Goal: Check status: Check status

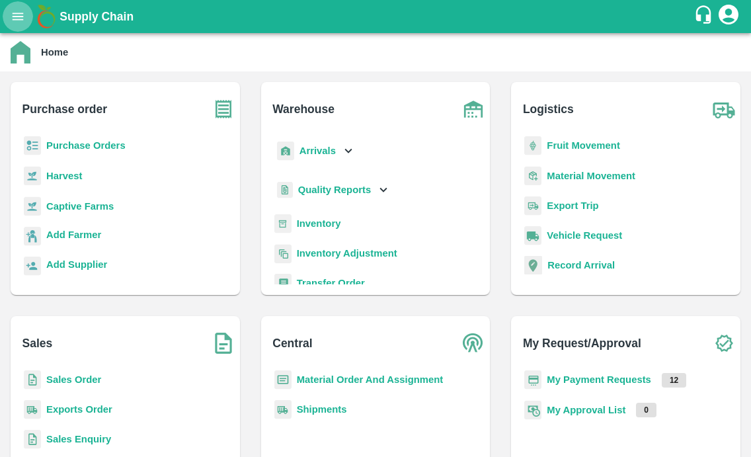
click at [28, 16] on button "open drawer" at bounding box center [18, 16] width 30 height 30
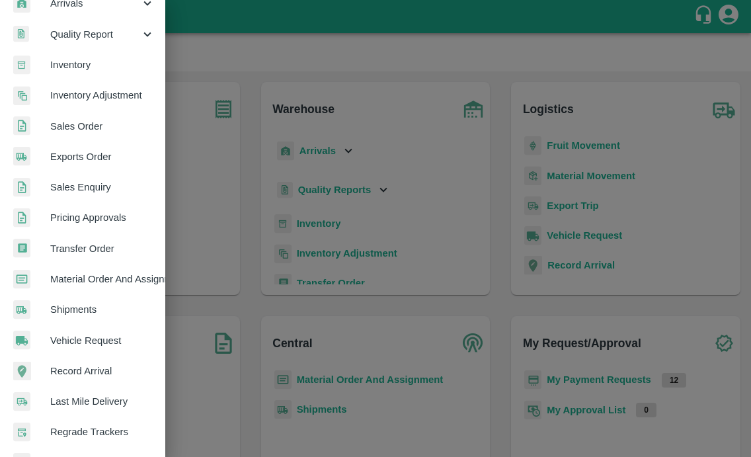
scroll to position [296, 0]
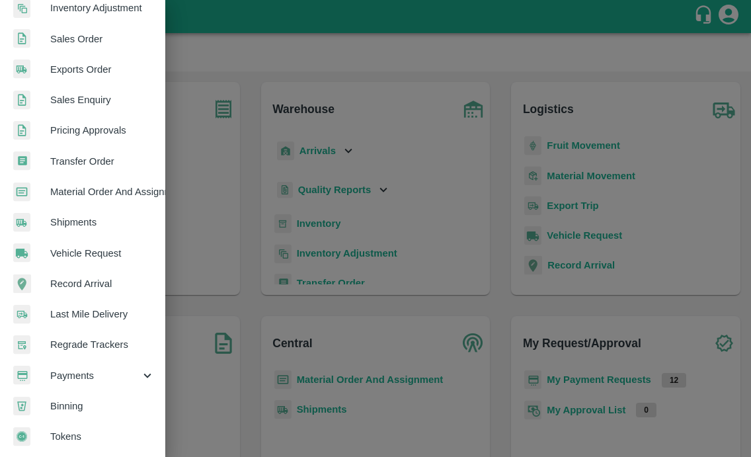
click at [60, 368] on span "Payments" at bounding box center [95, 375] width 90 height 15
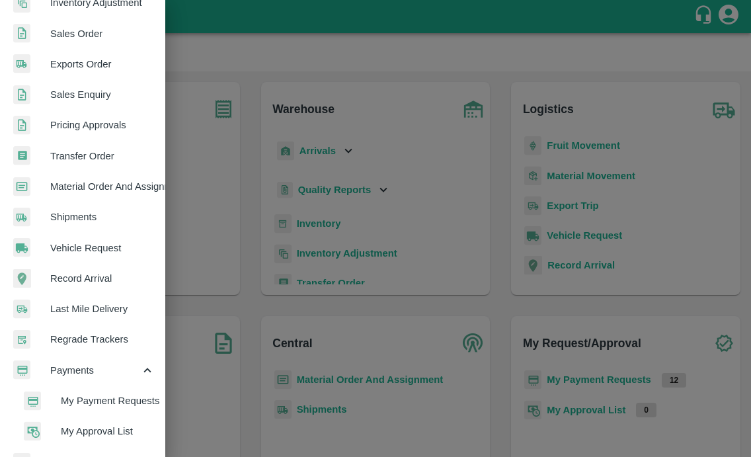
click at [70, 391] on li "My Payment Requests" at bounding box center [88, 400] width 155 height 30
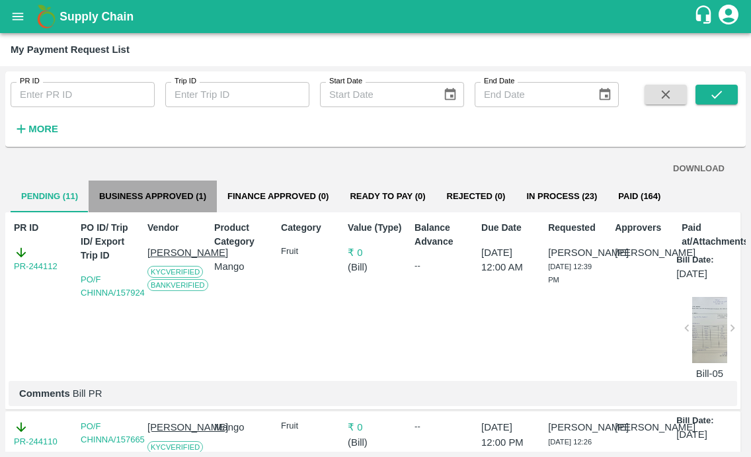
click at [163, 190] on button "Business Approved (1)" at bounding box center [153, 196] width 128 height 32
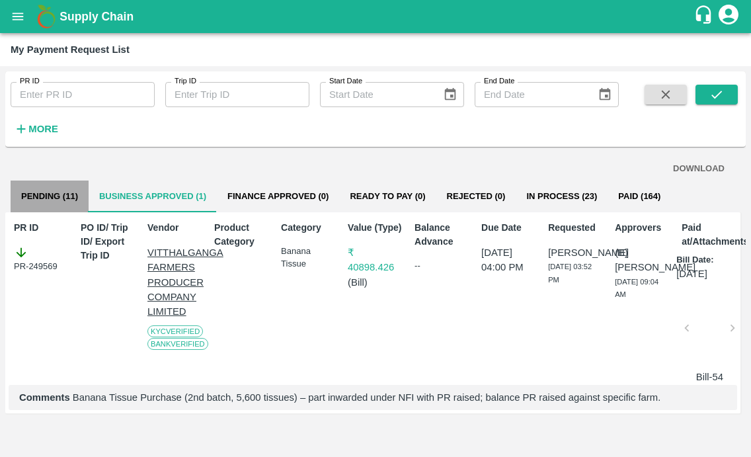
click at [55, 205] on button "Pending (11)" at bounding box center [50, 196] width 78 height 32
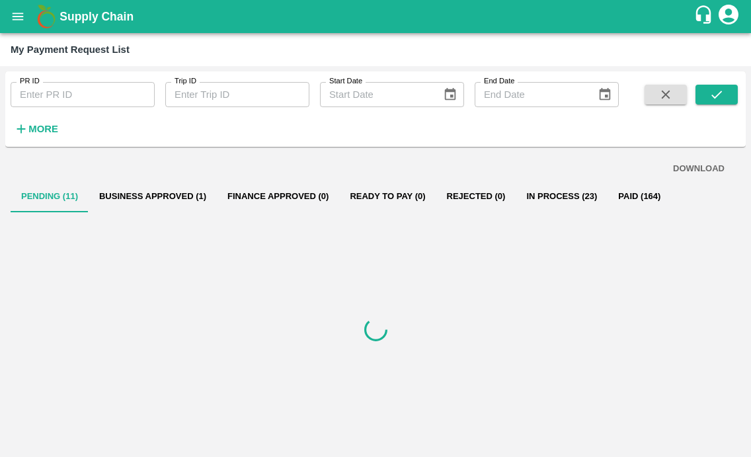
click at [119, 190] on button "Business Approved (1)" at bounding box center [153, 196] width 128 height 32
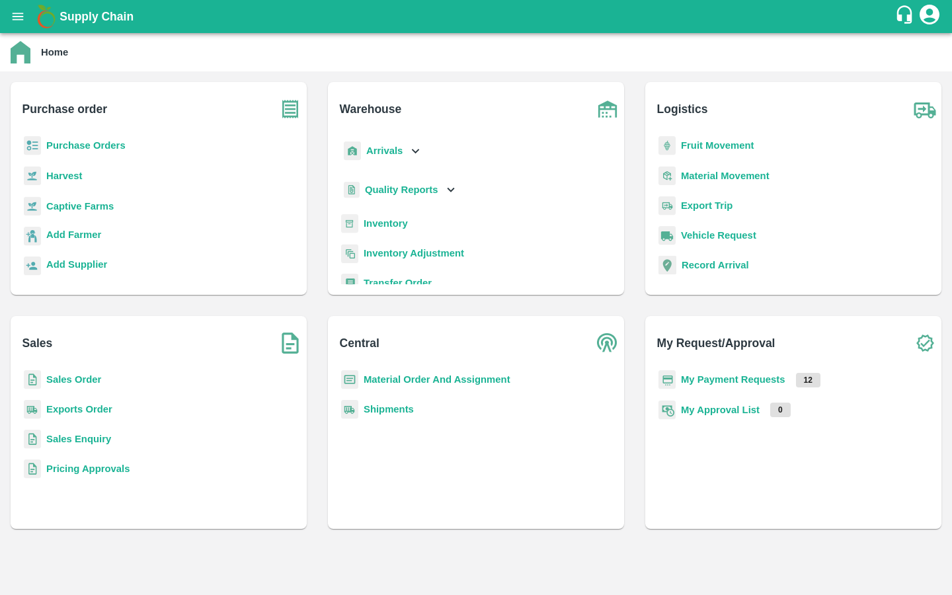
click at [97, 214] on div "Captive Farms" at bounding box center [158, 211] width 275 height 30
click at [97, 213] on div "Captive Farms" at bounding box center [158, 211] width 275 height 30
click at [97, 201] on b "Captive Farms" at bounding box center [79, 206] width 67 height 11
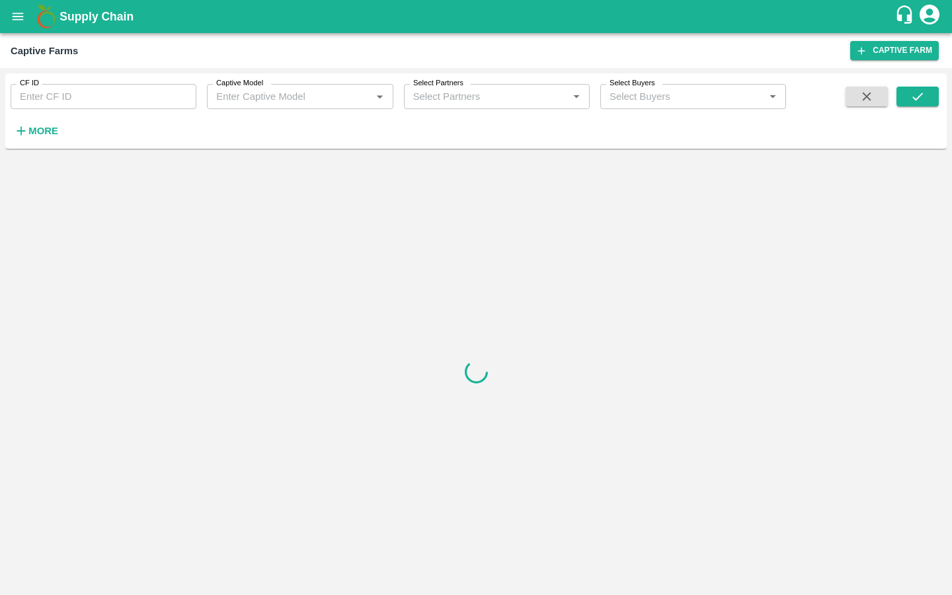
click at [100, 93] on input "CF ID" at bounding box center [104, 96] width 186 height 25
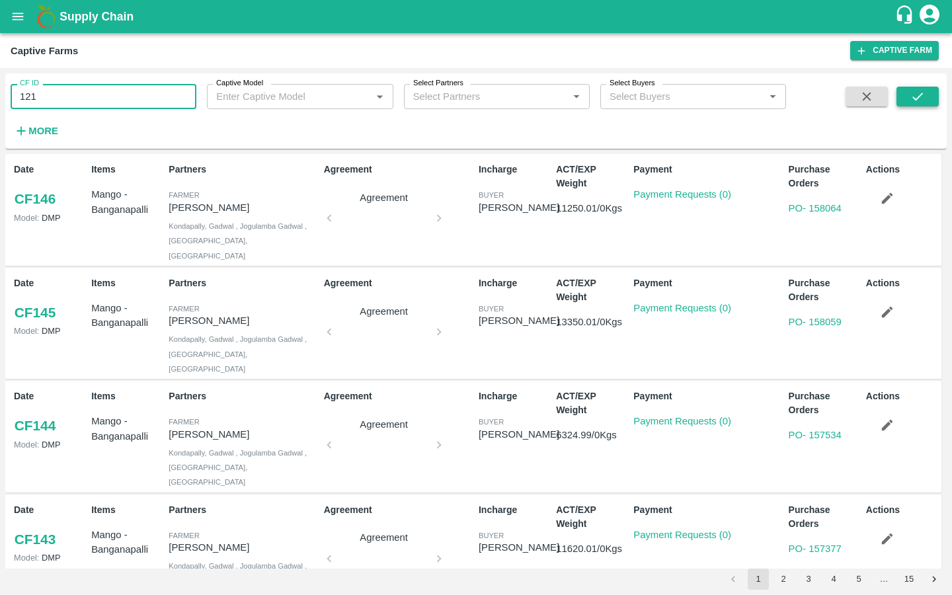
type input "121"
click at [920, 98] on icon "submit" at bounding box center [917, 96] width 15 height 15
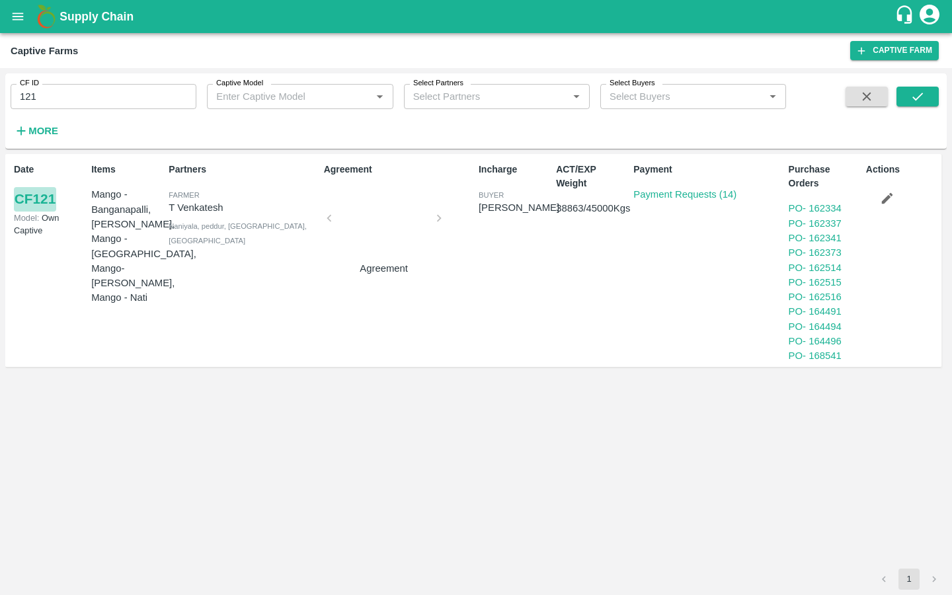
click at [42, 200] on link "CF 121" at bounding box center [35, 199] width 42 height 24
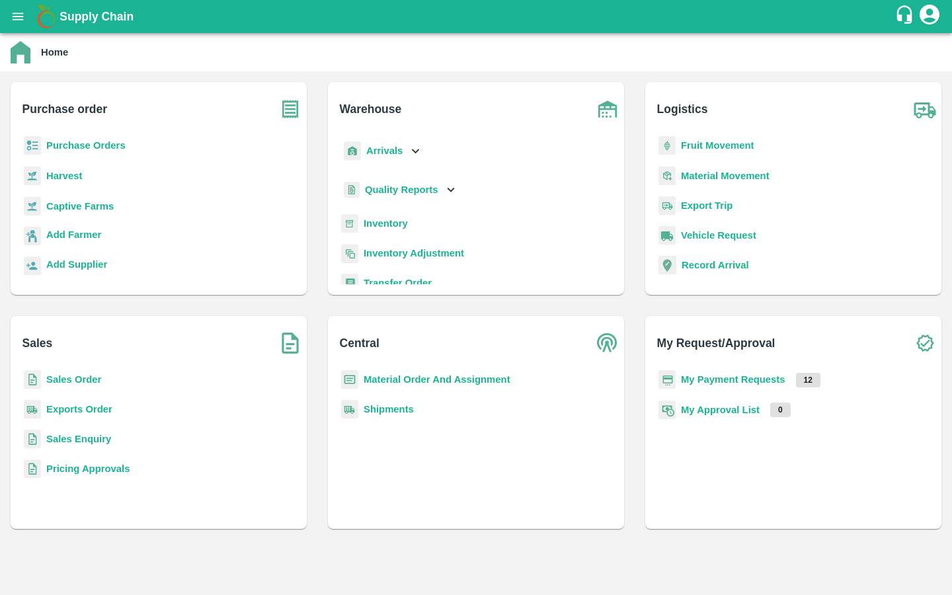
click at [17, 21] on icon "open drawer" at bounding box center [18, 16] width 15 height 15
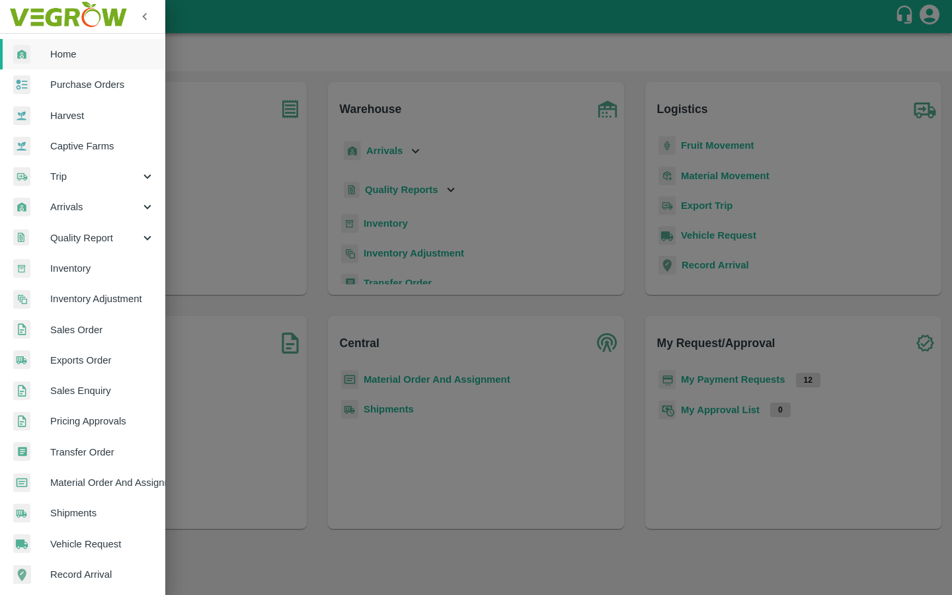
scroll to position [158, 0]
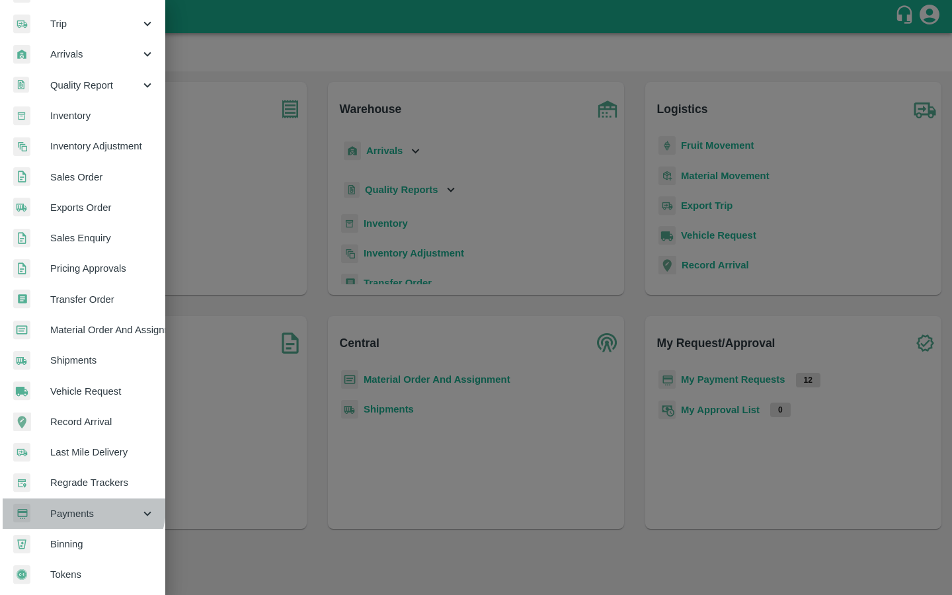
click at [78, 506] on span "Payments" at bounding box center [95, 513] width 90 height 15
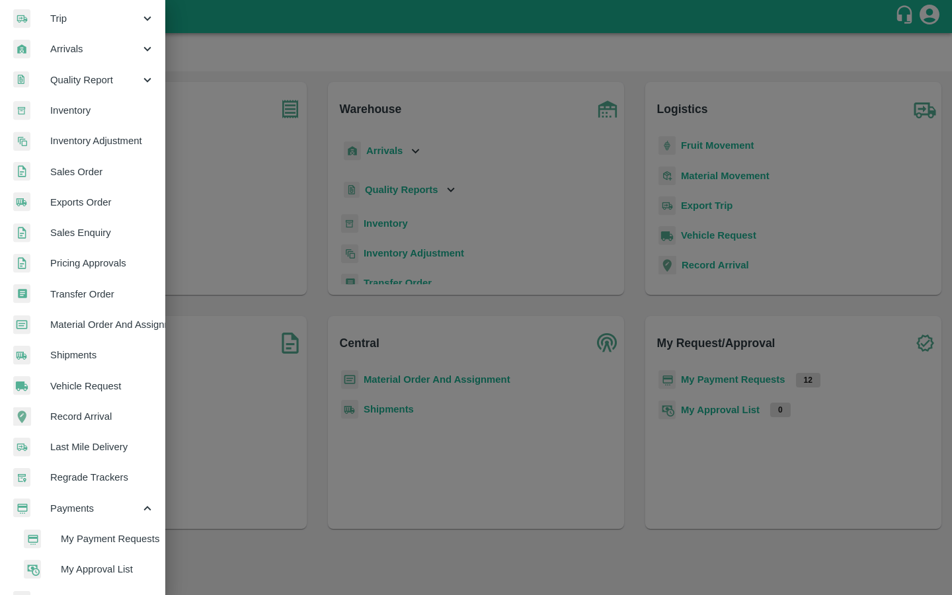
click at [73, 540] on span "My Payment Requests" at bounding box center [108, 538] width 94 height 15
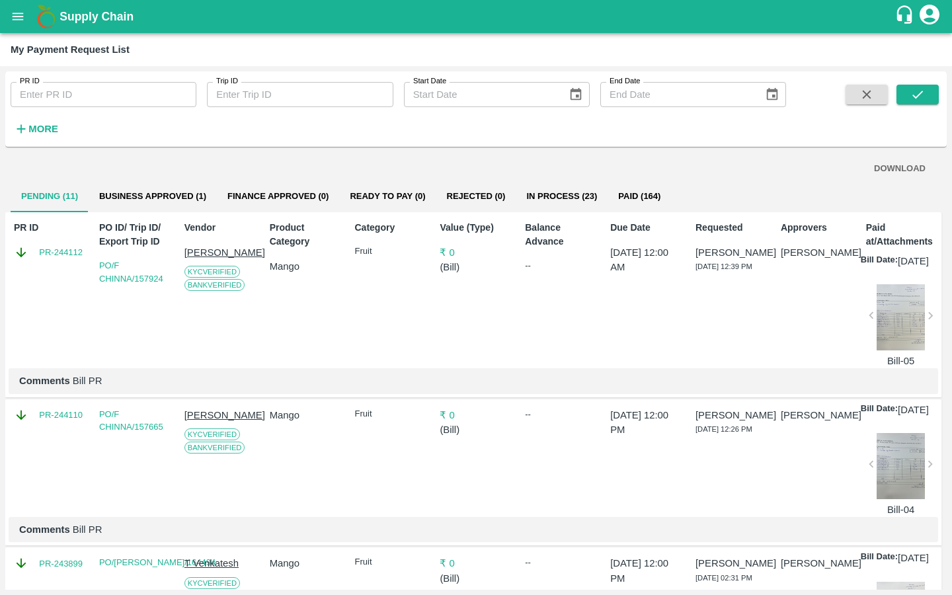
click at [190, 192] on button "Business Approved (1)" at bounding box center [153, 196] width 128 height 32
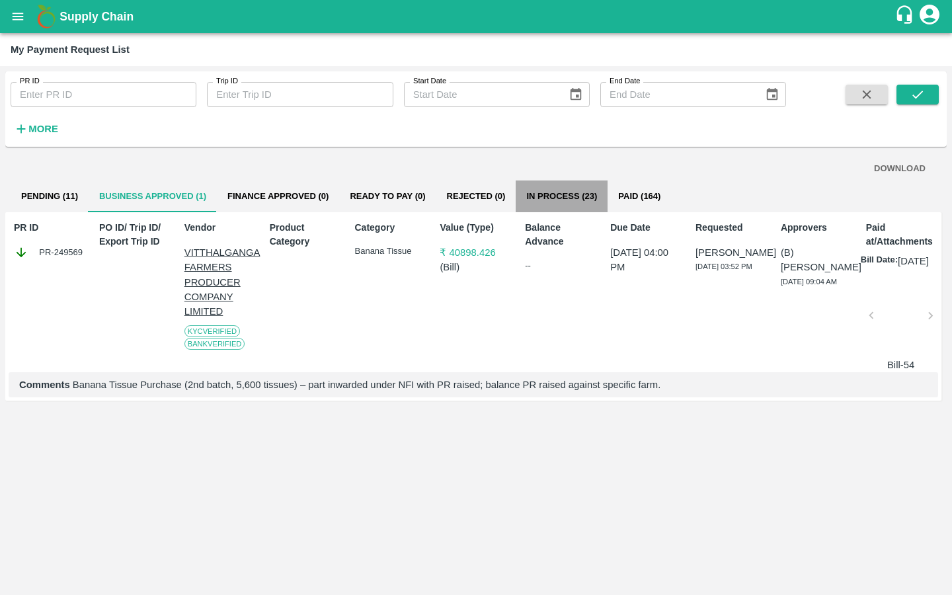
click at [582, 187] on button "In Process (23)" at bounding box center [561, 196] width 92 height 32
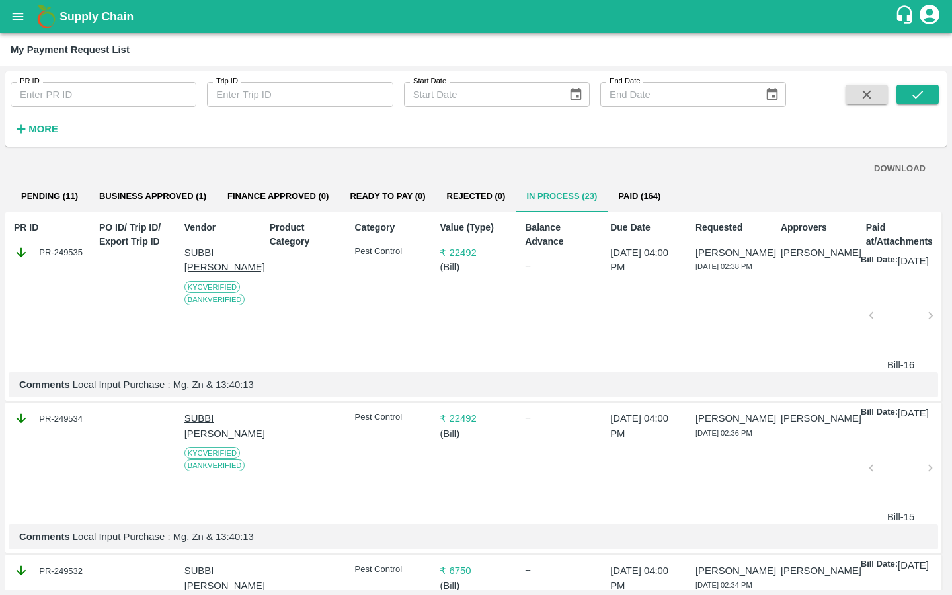
click at [190, 196] on button "Business Approved (1)" at bounding box center [153, 196] width 128 height 32
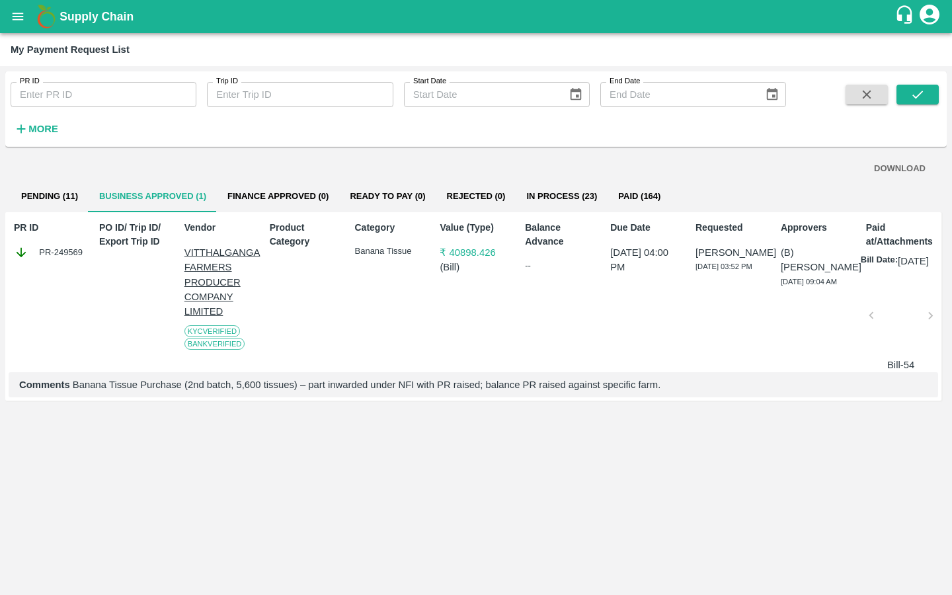
click at [312, 392] on p "Comments Banana Tissue Purchase (2nd batch, 5,600 tissues) – part inwarded unde…" at bounding box center [473, 384] width 908 height 15
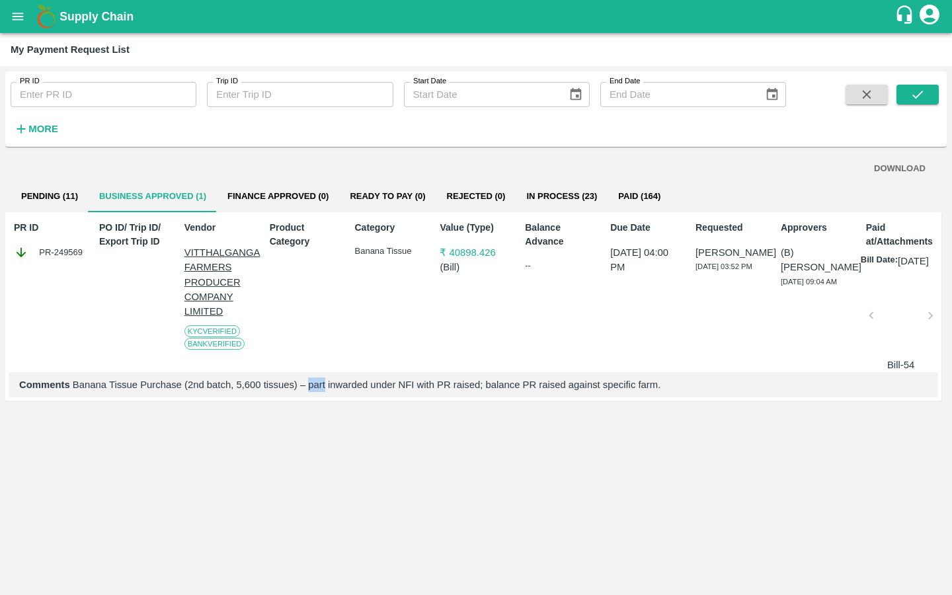
click at [312, 392] on p "Comments Banana Tissue Purchase (2nd batch, 5,600 tissues) – part inwarded unde…" at bounding box center [473, 384] width 908 height 15
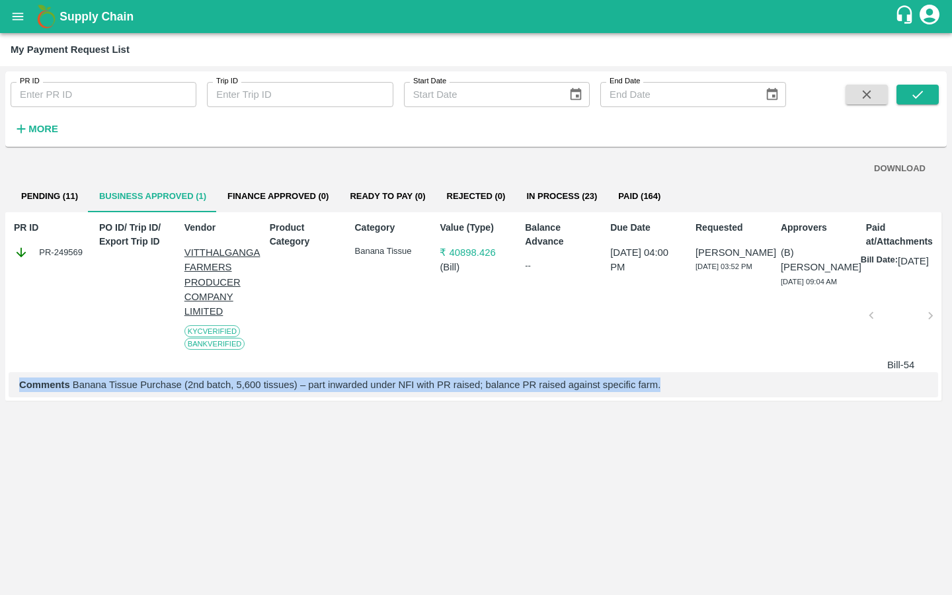
click at [312, 392] on p "Comments Banana Tissue Purchase (2nd batch, 5,600 tissues) – part inwarded unde…" at bounding box center [473, 384] width 908 height 15
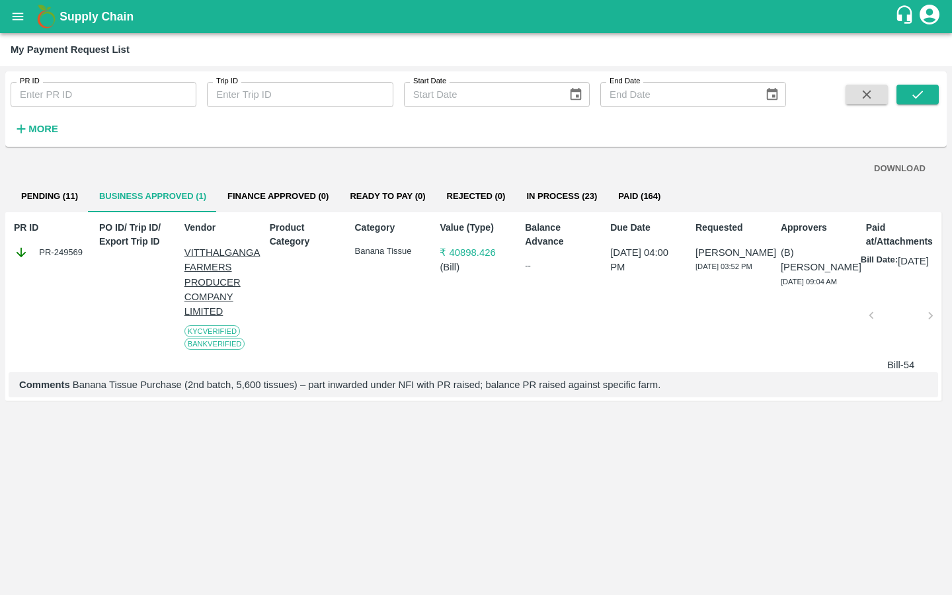
click at [312, 392] on p "Comments Banana Tissue Purchase (2nd batch, 5,600 tissues) – part inwarded unde…" at bounding box center [473, 384] width 908 height 15
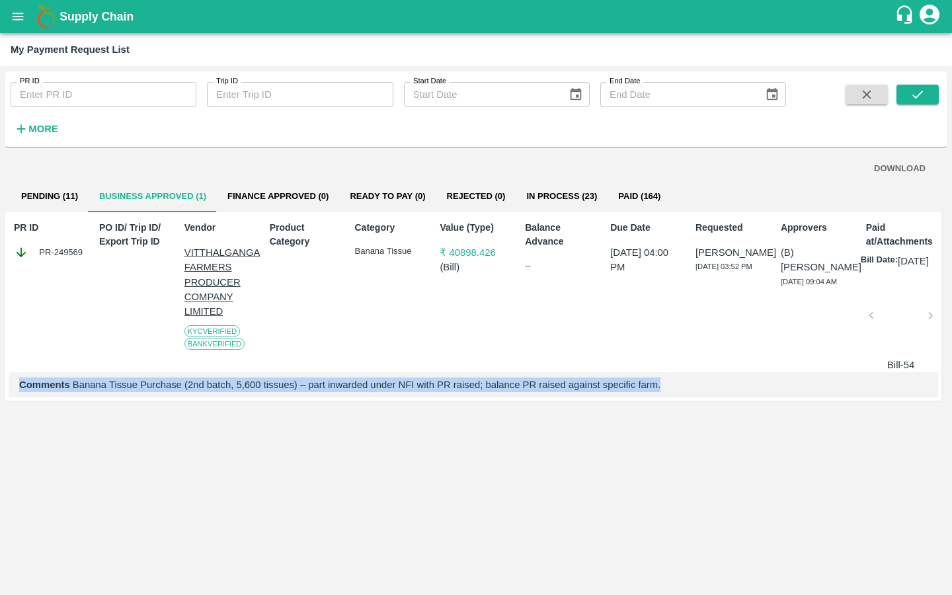
click at [312, 392] on p "Comments Banana Tissue Purchase (2nd batch, 5,600 tissues) – part inwarded unde…" at bounding box center [473, 384] width 908 height 15
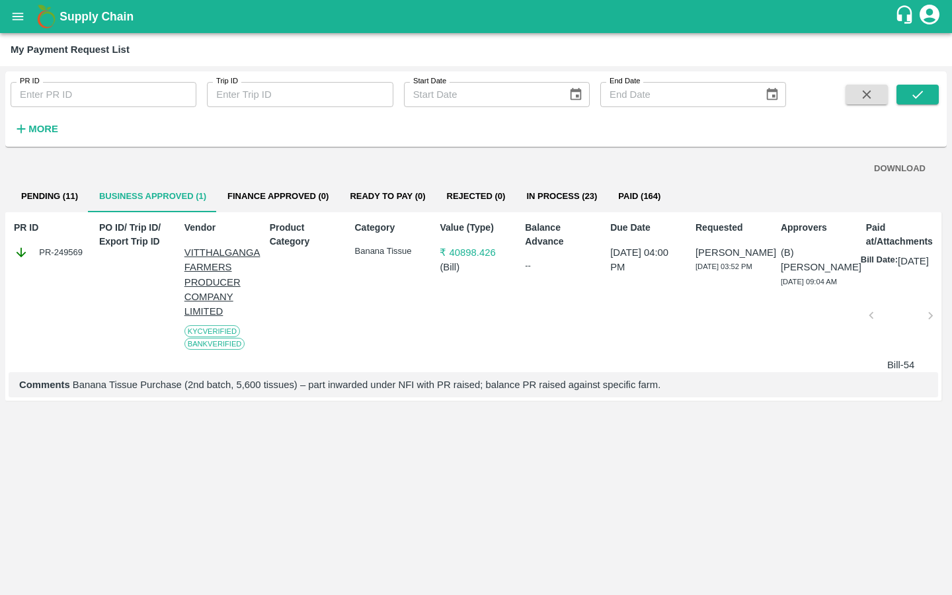
click at [312, 392] on p "Comments Banana Tissue Purchase (2nd batch, 5,600 tissues) – part inwarded unde…" at bounding box center [473, 384] width 908 height 15
